Goal: Information Seeking & Learning: Learn about a topic

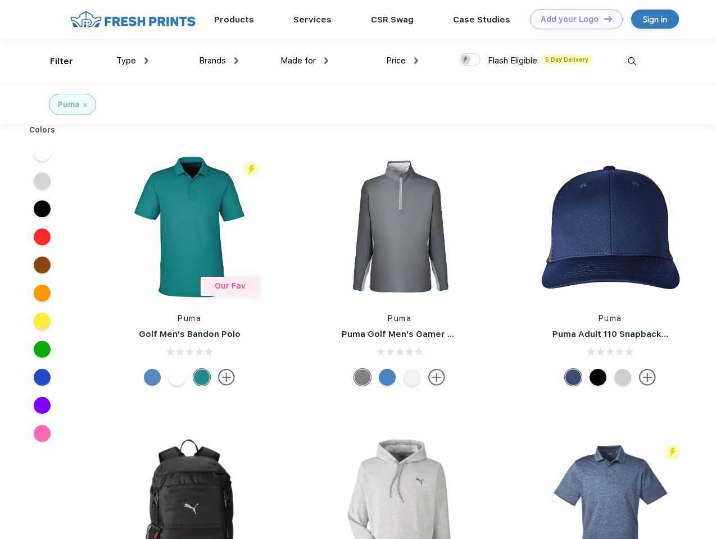
click at [572, 19] on link "Add your Logo Design Tool" at bounding box center [576, 20] width 93 height 20
click at [0, 0] on div "Design Tool" at bounding box center [0, 0] width 0 height 0
click at [603, 19] on link "Add your Logo Design Tool" at bounding box center [576, 20] width 93 height 20
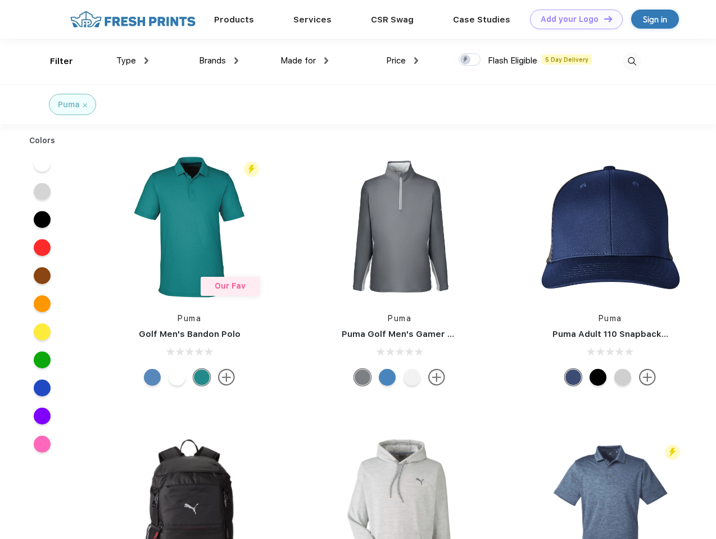
click at [54, 61] on div "Filter" at bounding box center [61, 61] width 23 height 13
click at [133, 61] on span "Type" at bounding box center [126, 61] width 20 height 10
click at [219, 61] on span "Brands" at bounding box center [212, 61] width 27 height 10
click at [305, 61] on span "Made for" at bounding box center [297, 61] width 35 height 10
click at [402, 61] on span "Price" at bounding box center [396, 61] width 20 height 10
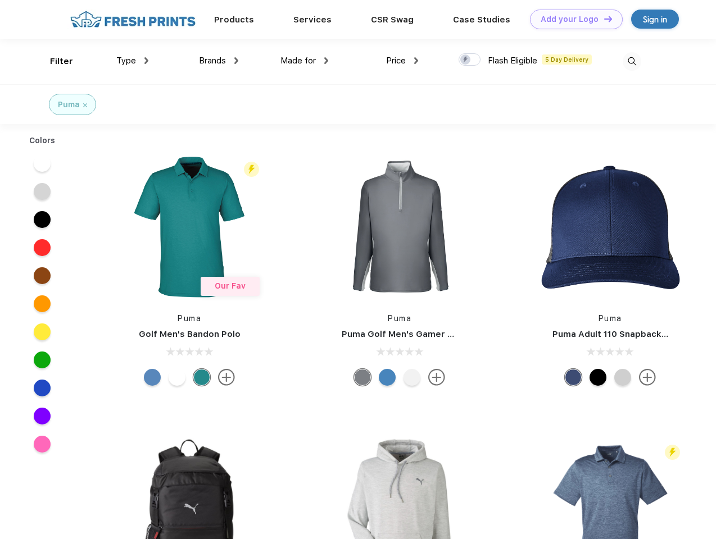
click at [470, 60] on div at bounding box center [469, 59] width 22 height 12
click at [466, 60] on input "checkbox" at bounding box center [461, 56] width 7 height 7
click at [631, 61] on img at bounding box center [631, 61] width 19 height 19
